Goal: Find specific page/section: Find specific page/section

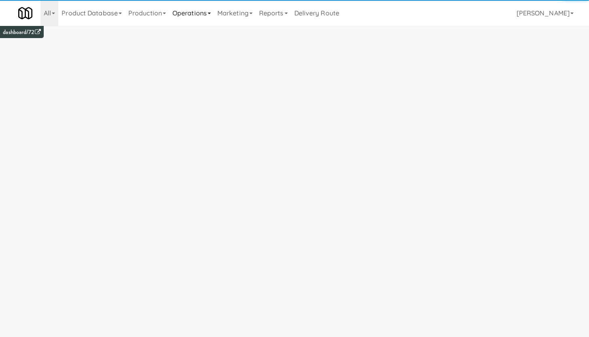
click at [191, 17] on link "Operations" at bounding box center [191, 13] width 45 height 26
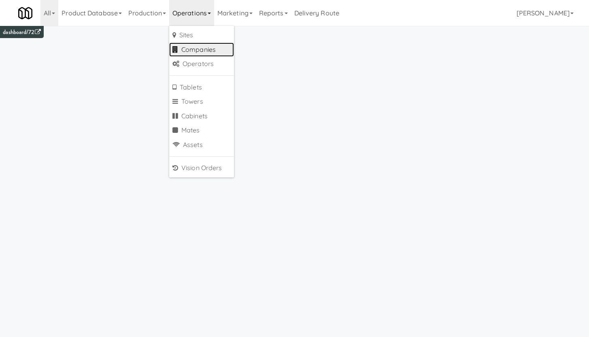
click at [206, 48] on link "Companies" at bounding box center [201, 49] width 65 height 15
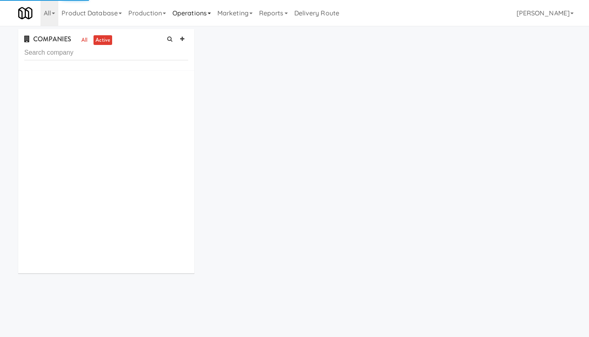
click at [200, 21] on link "Operations" at bounding box center [191, 13] width 45 height 26
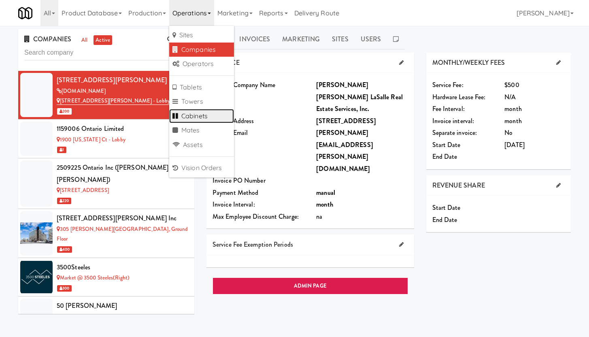
click at [204, 119] on link "Cabinets" at bounding box center [201, 116] width 65 height 15
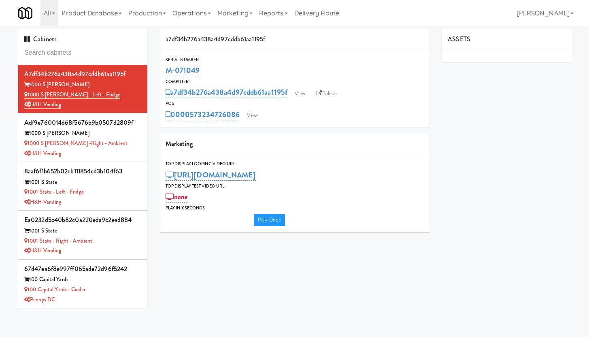
type input "3"
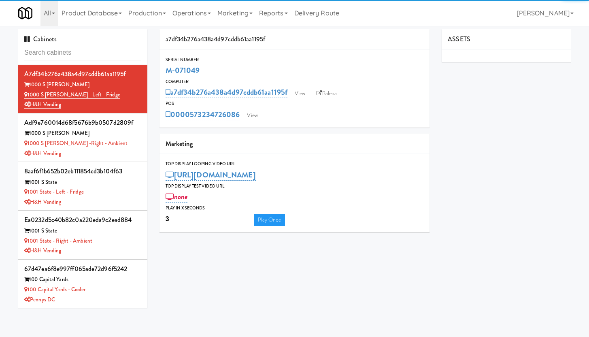
click at [64, 50] on input "text" at bounding box center [82, 52] width 117 height 15
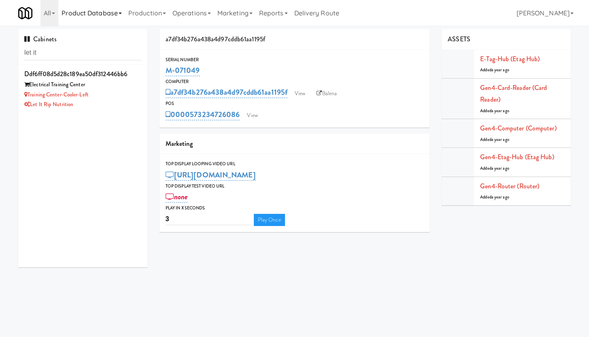
type input "let it"
click at [67, 105] on link "Let it Rip Nutrition" at bounding box center [48, 104] width 49 height 8
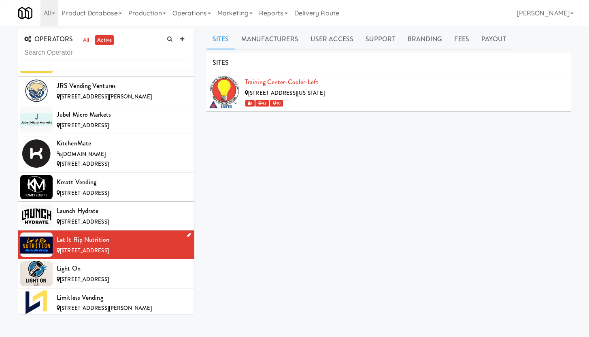
scroll to position [3500, 0]
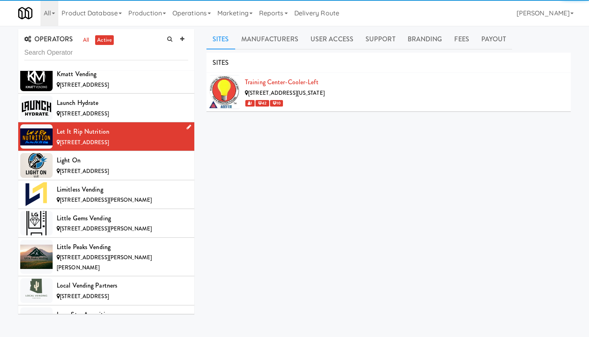
click at [113, 125] on div "Let it Rip Nutrition" at bounding box center [122, 131] width 131 height 12
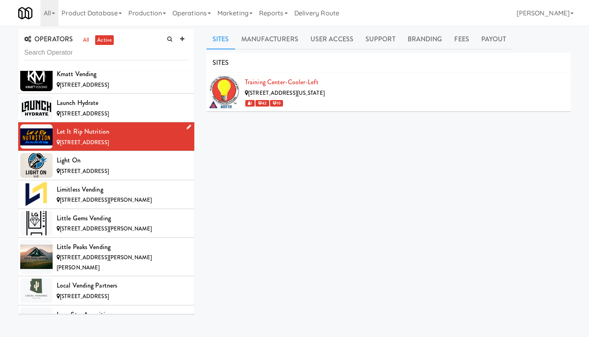
click at [80, 125] on div "Let it Rip Nutrition" at bounding box center [122, 131] width 131 height 12
drag, startPoint x: 56, startPoint y: 83, endPoint x: 110, endPoint y: 82, distance: 54.2
click at [110, 122] on li "Let it Rip Nutrition [STREET_ADDRESS]" at bounding box center [106, 136] width 176 height 29
copy div "Let it Rip Nutrition"
